Goal: Task Accomplishment & Management: Use online tool/utility

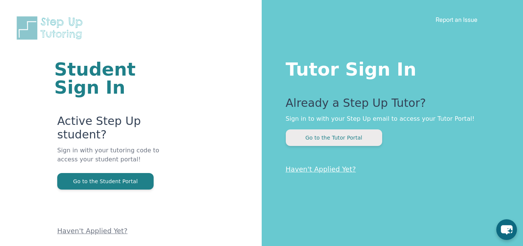
click at [299, 139] on button "Go to the Tutor Portal" at bounding box center [334, 138] width 96 height 17
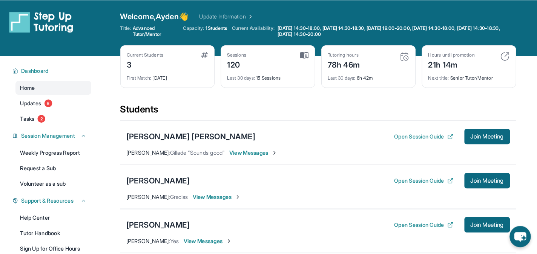
scroll to position [47, 0]
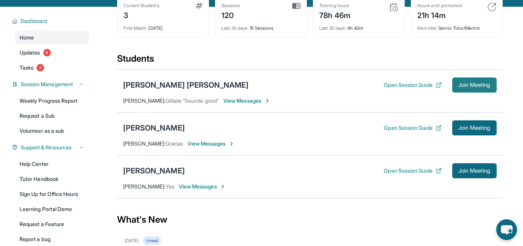
click at [486, 87] on span "Join Meeting" at bounding box center [475, 85] width 32 height 5
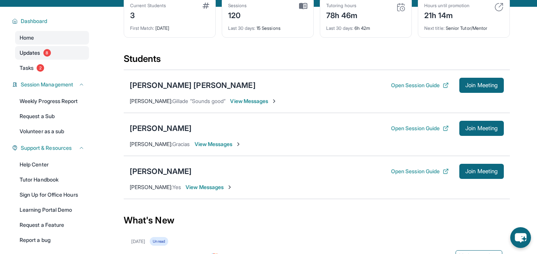
click at [60, 54] on link "Updates 8" at bounding box center [52, 53] width 74 height 14
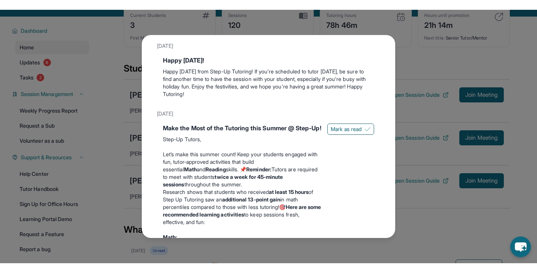
scroll to position [433, 0]
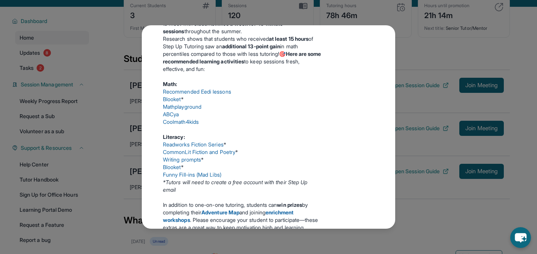
click at [177, 178] on link "Funny Fill-ins (Mad Libs)" at bounding box center [192, 174] width 58 height 6
